Goal: Communication & Community: Connect with others

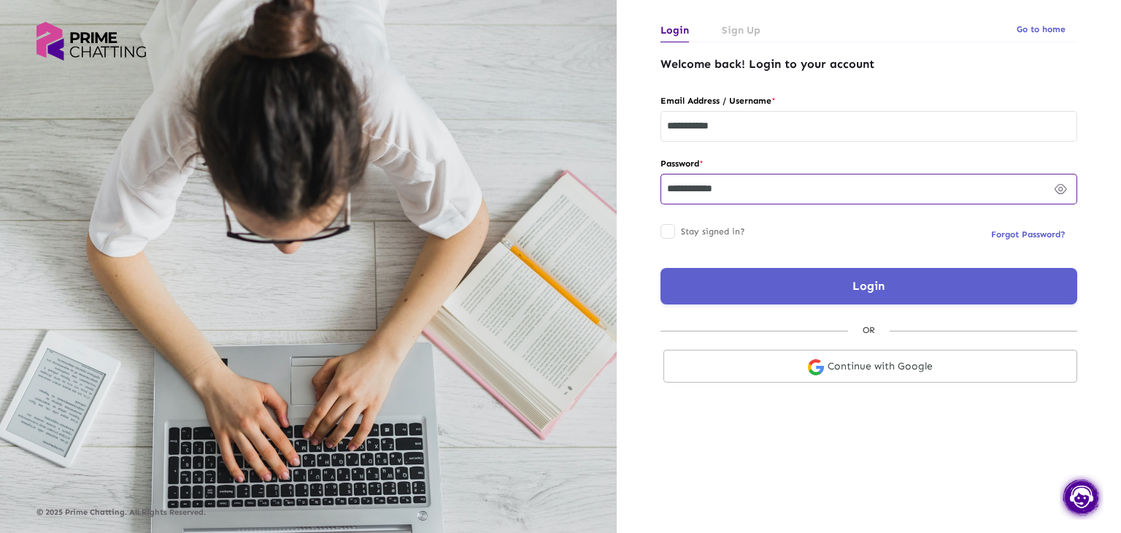
click at [782, 290] on button "Login" at bounding box center [869, 286] width 417 height 36
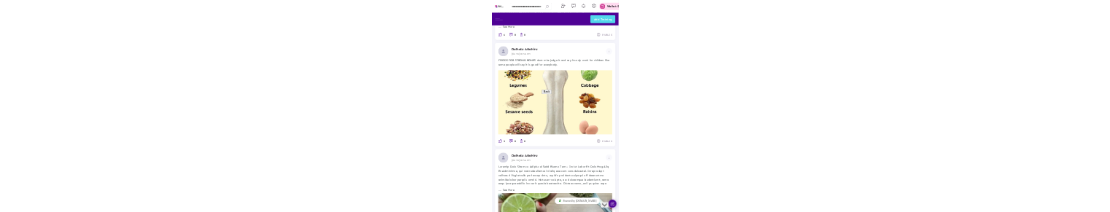
scroll to position [393, 0]
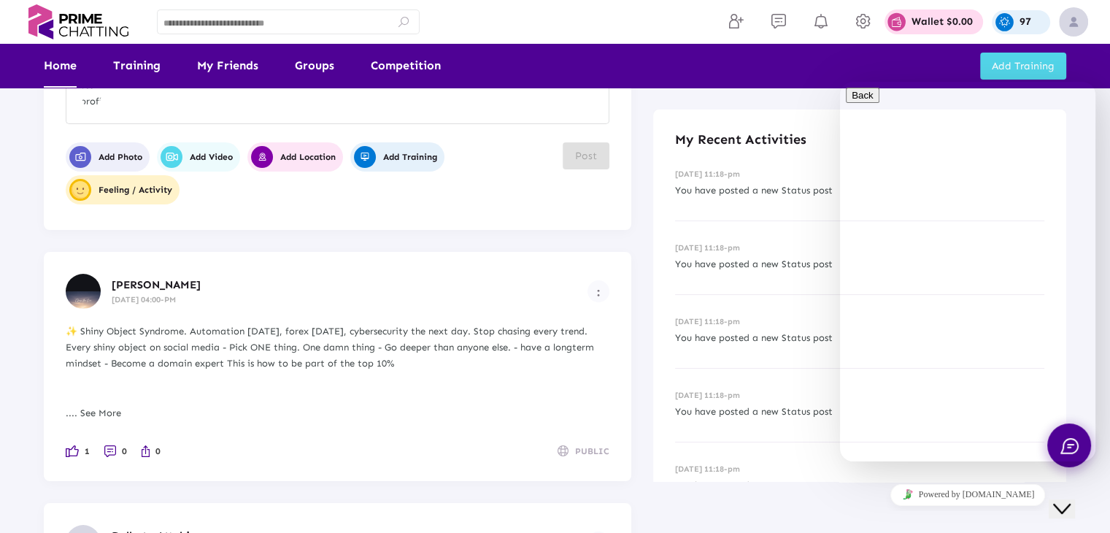
scroll to position [73, 0]
